Goal: Task Accomplishment & Management: Manage account settings

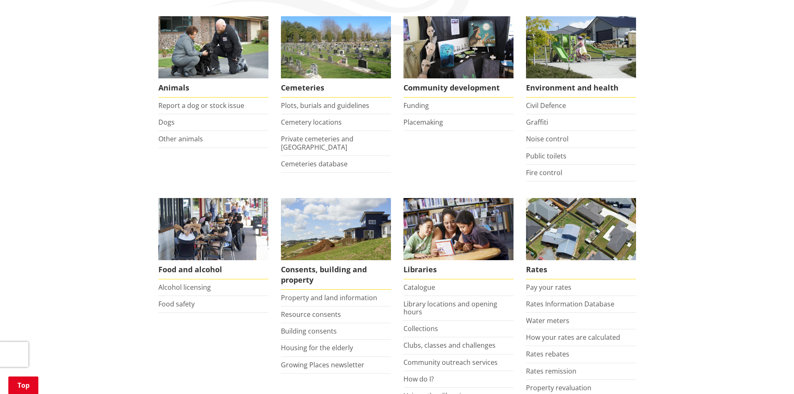
scroll to position [167, 0]
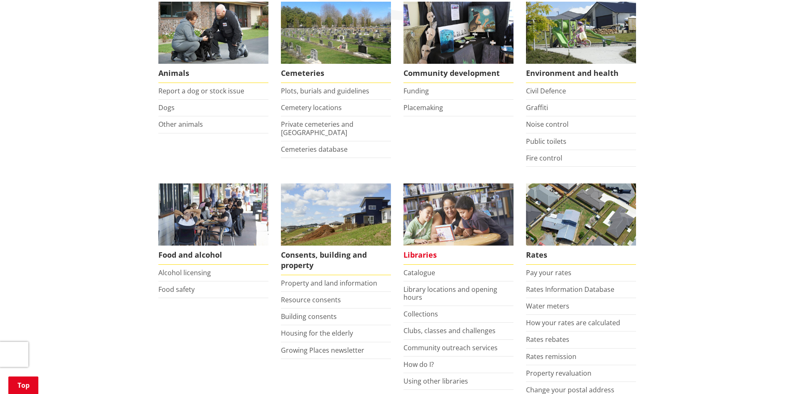
click at [421, 256] on span "Libraries" at bounding box center [458, 254] width 110 height 19
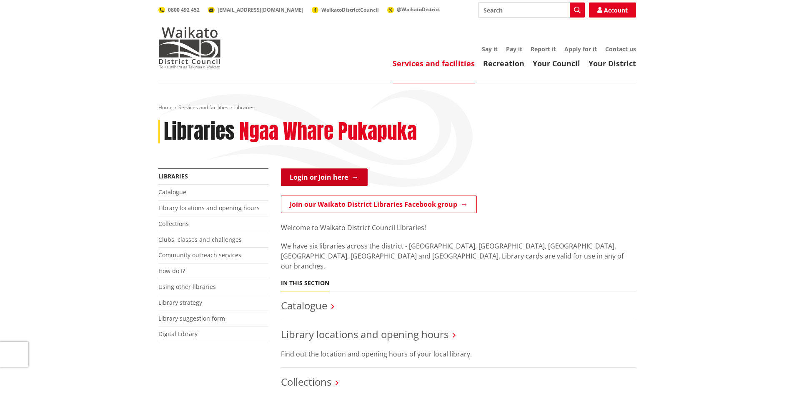
click at [338, 175] on link "Login or Join here" at bounding box center [324, 177] width 87 height 18
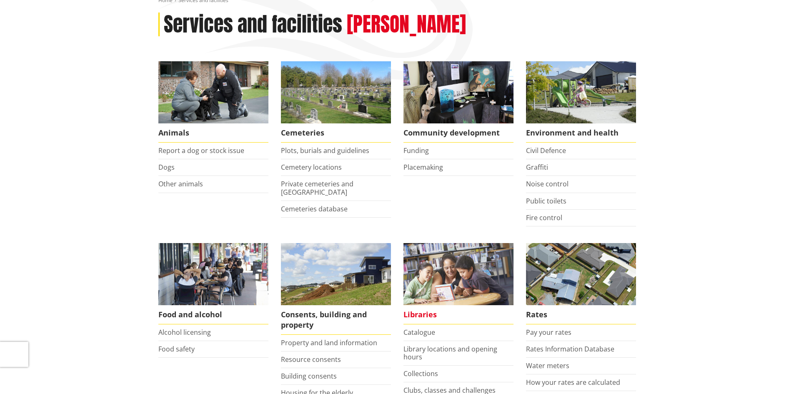
scroll to position [167, 0]
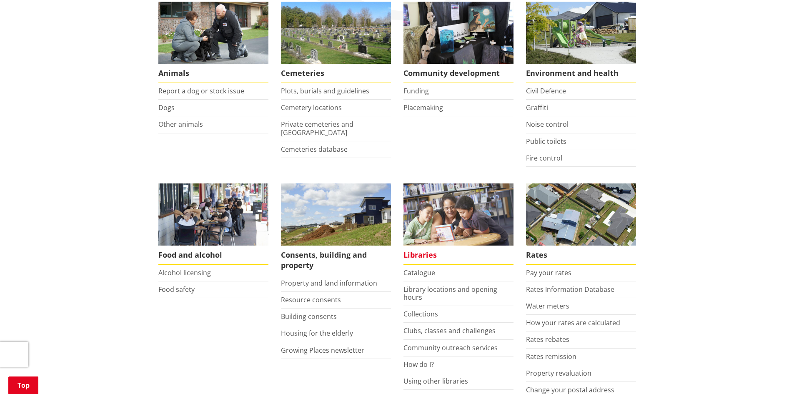
click at [414, 257] on span "Libraries" at bounding box center [458, 254] width 110 height 19
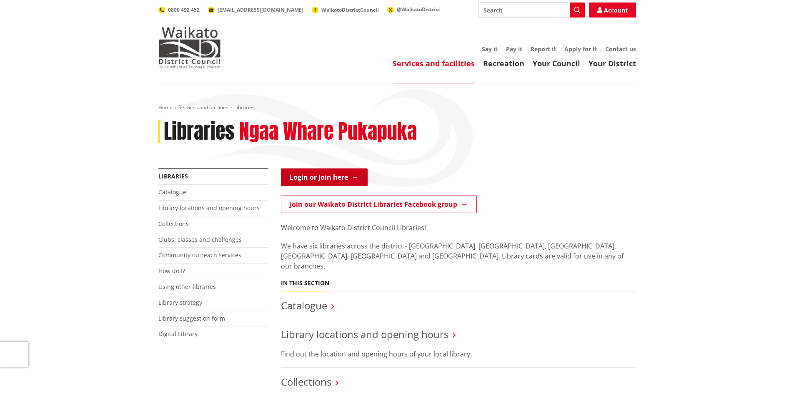
click at [330, 175] on link "Login or Join here" at bounding box center [324, 177] width 87 height 18
